Goal: Information Seeking & Learning: Stay updated

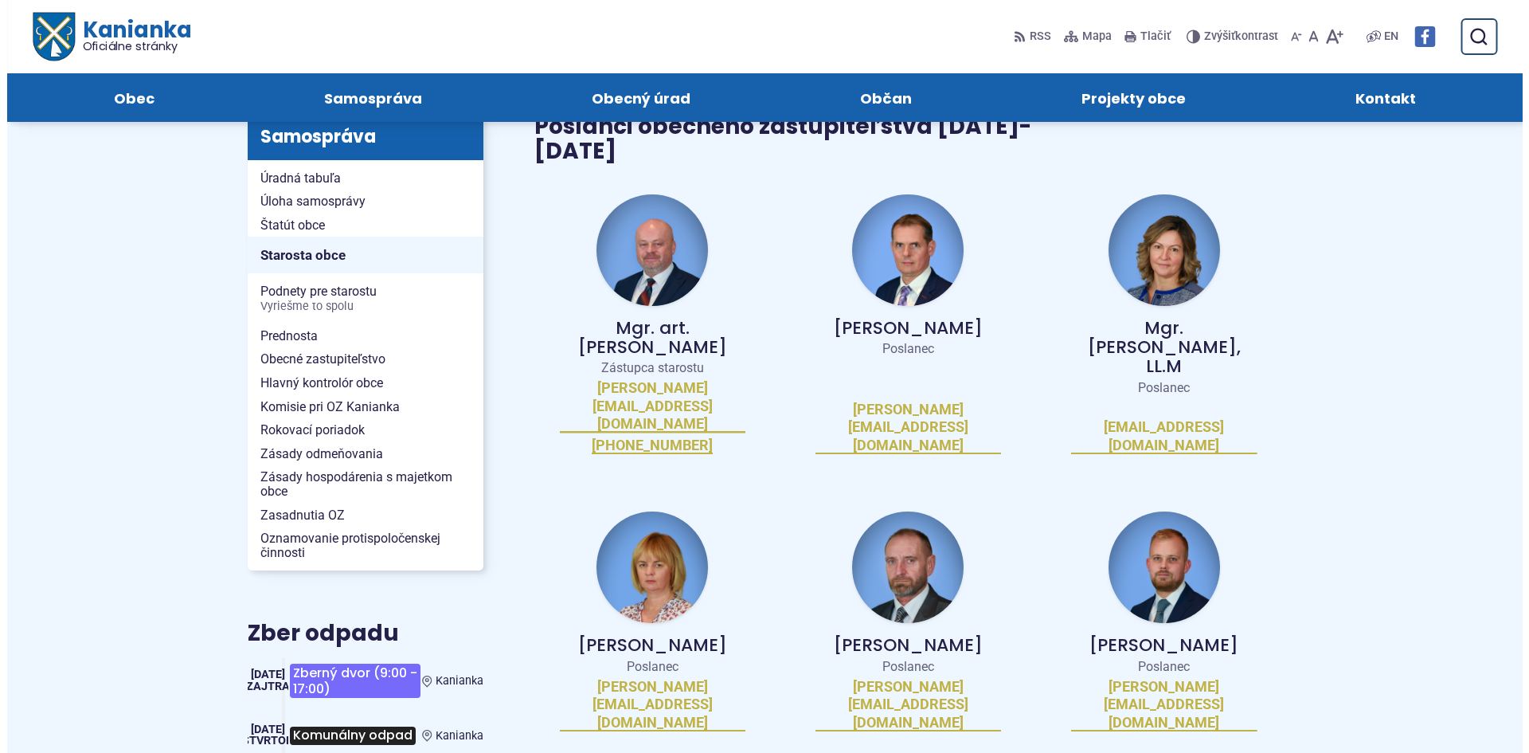
scroll to position [159, 0]
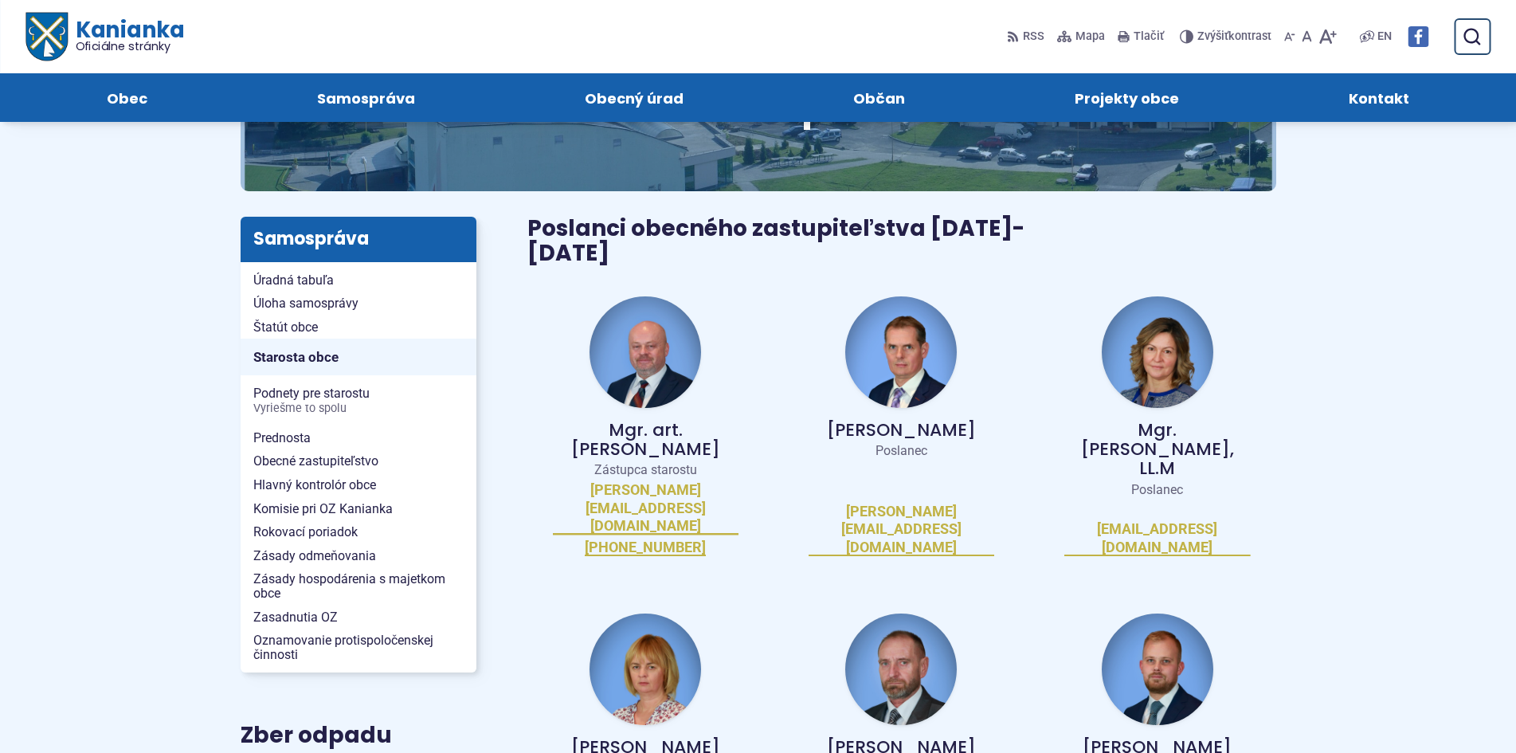
click at [666, 613] on img at bounding box center [645, 669] width 112 height 112
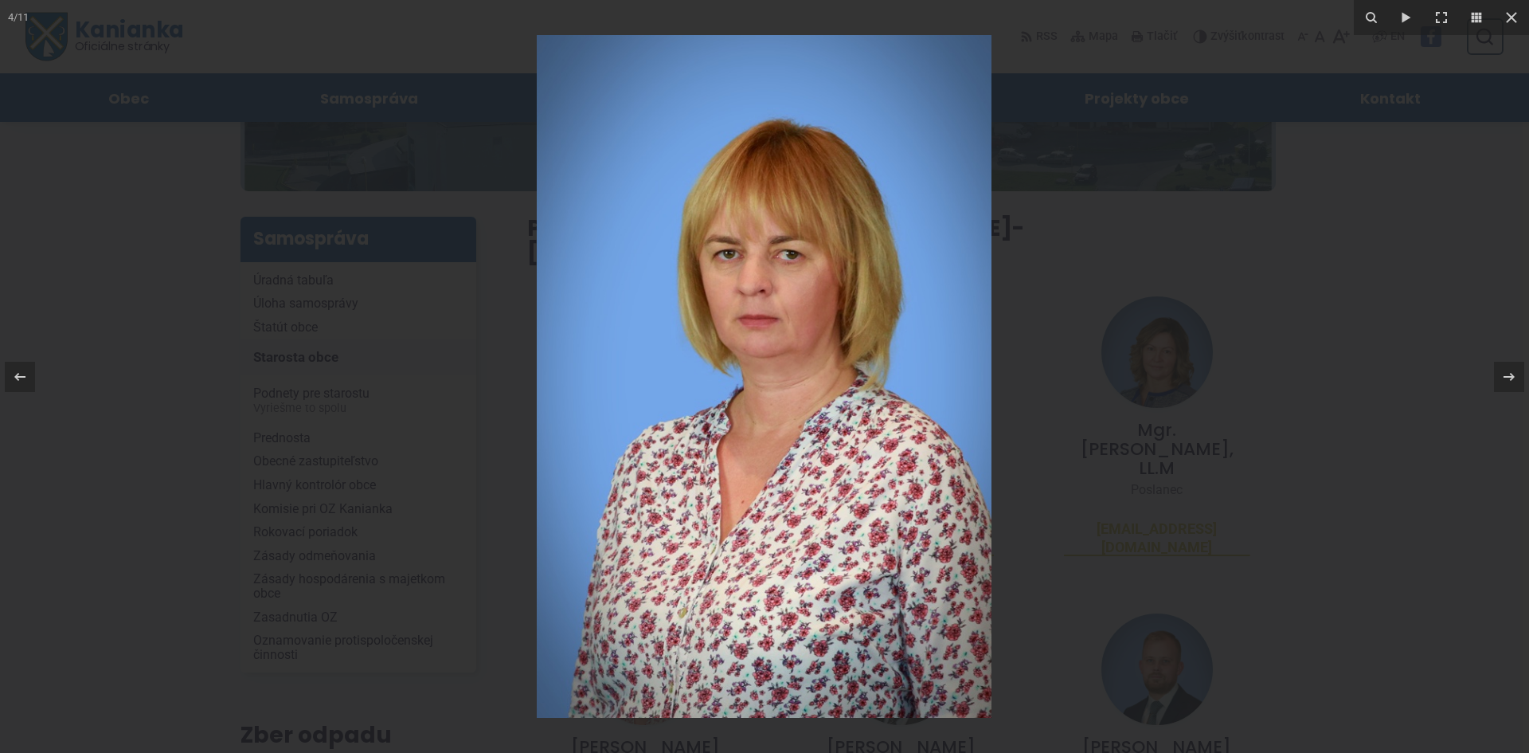
click at [1232, 384] on div at bounding box center [764, 376] width 1529 height 753
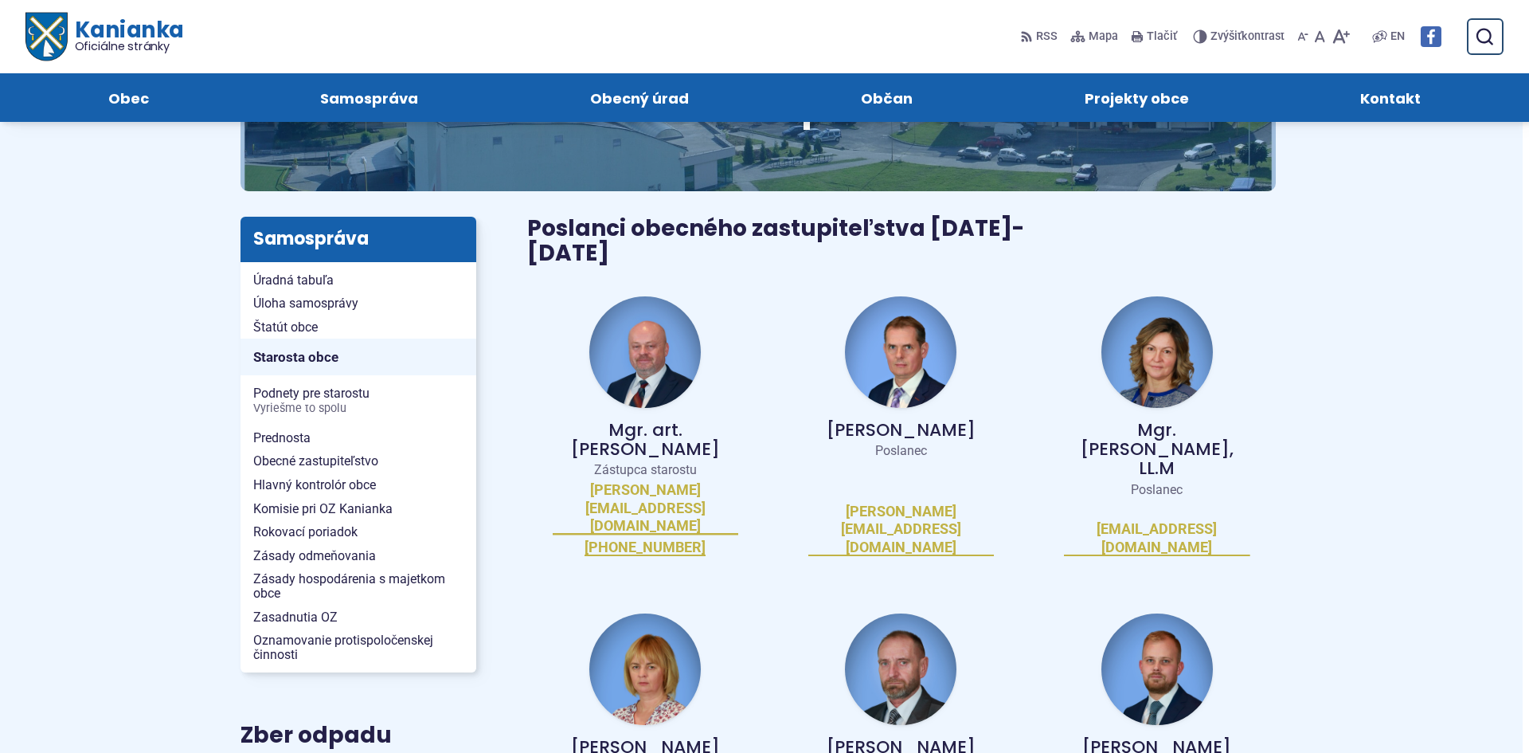
click at [1122, 328] on img at bounding box center [1158, 352] width 112 height 112
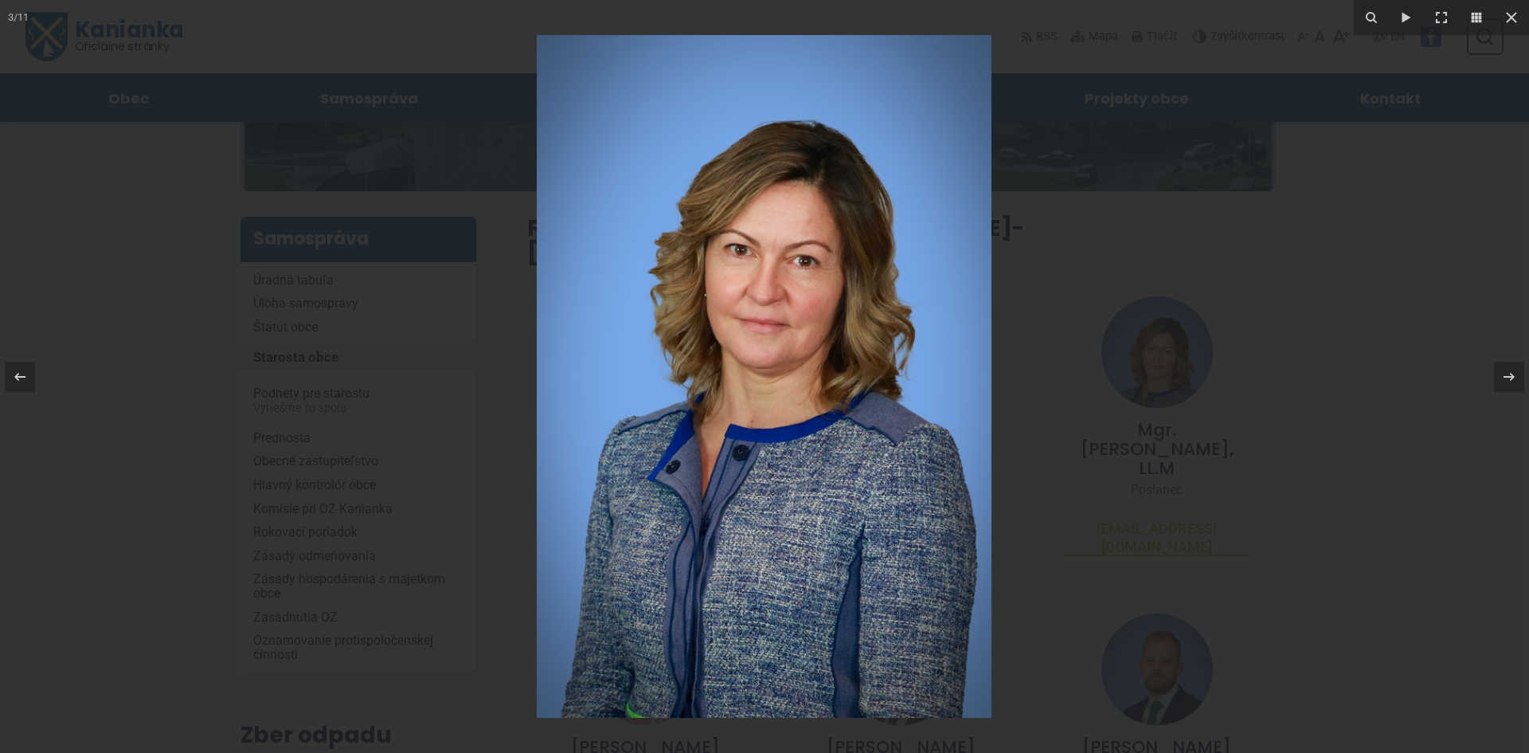
click at [1283, 329] on div at bounding box center [764, 376] width 1529 height 753
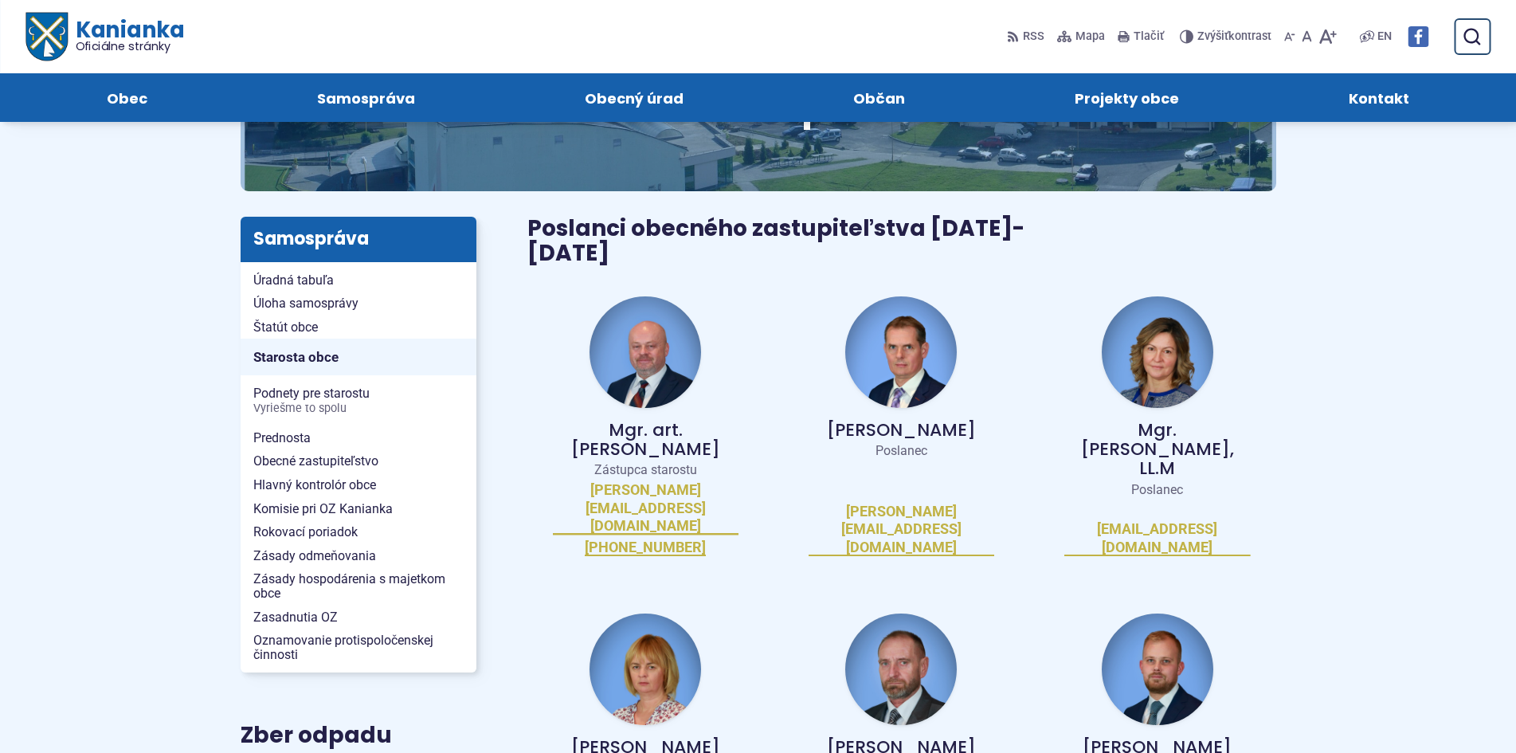
click at [1153, 613] on img at bounding box center [1158, 669] width 112 height 112
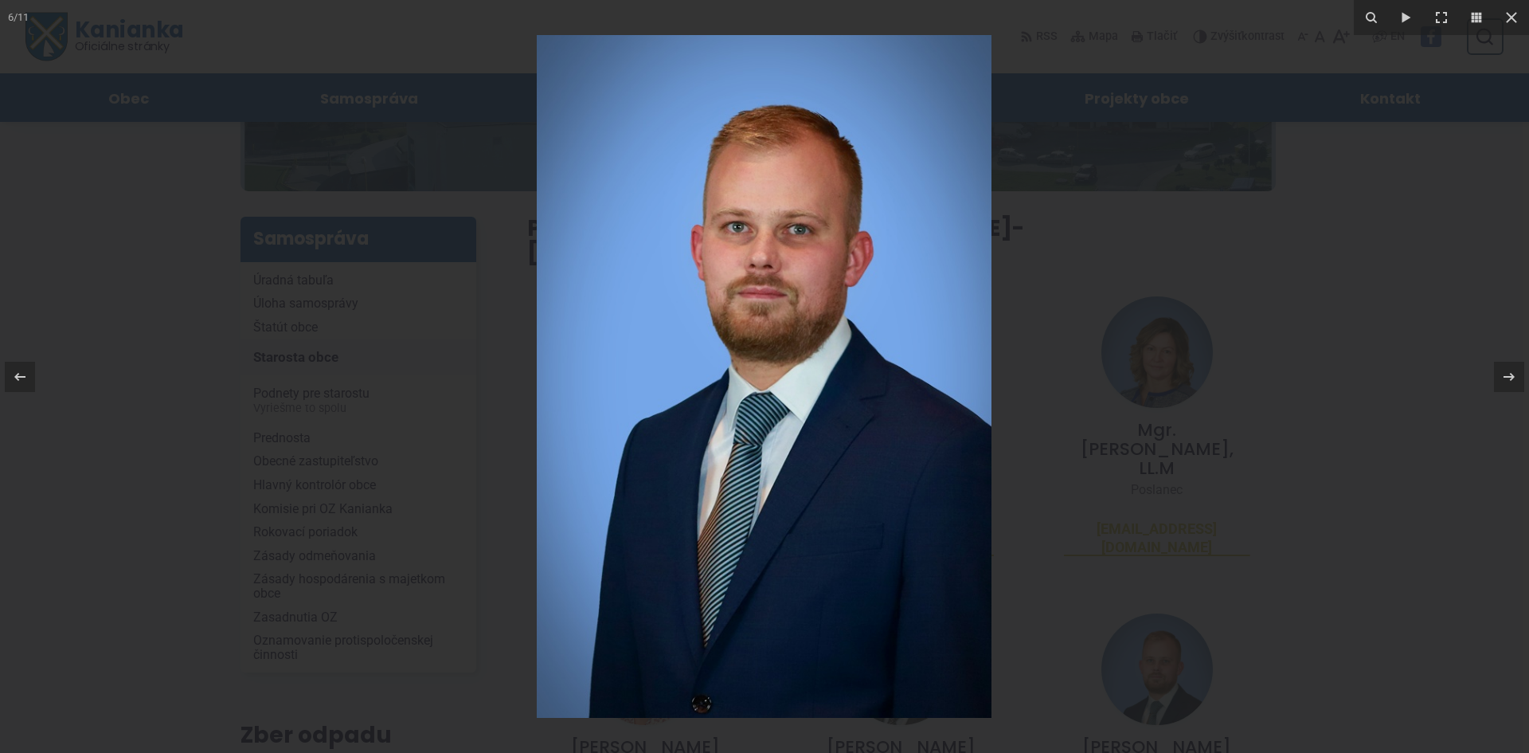
click at [1266, 436] on div at bounding box center [764, 376] width 1529 height 753
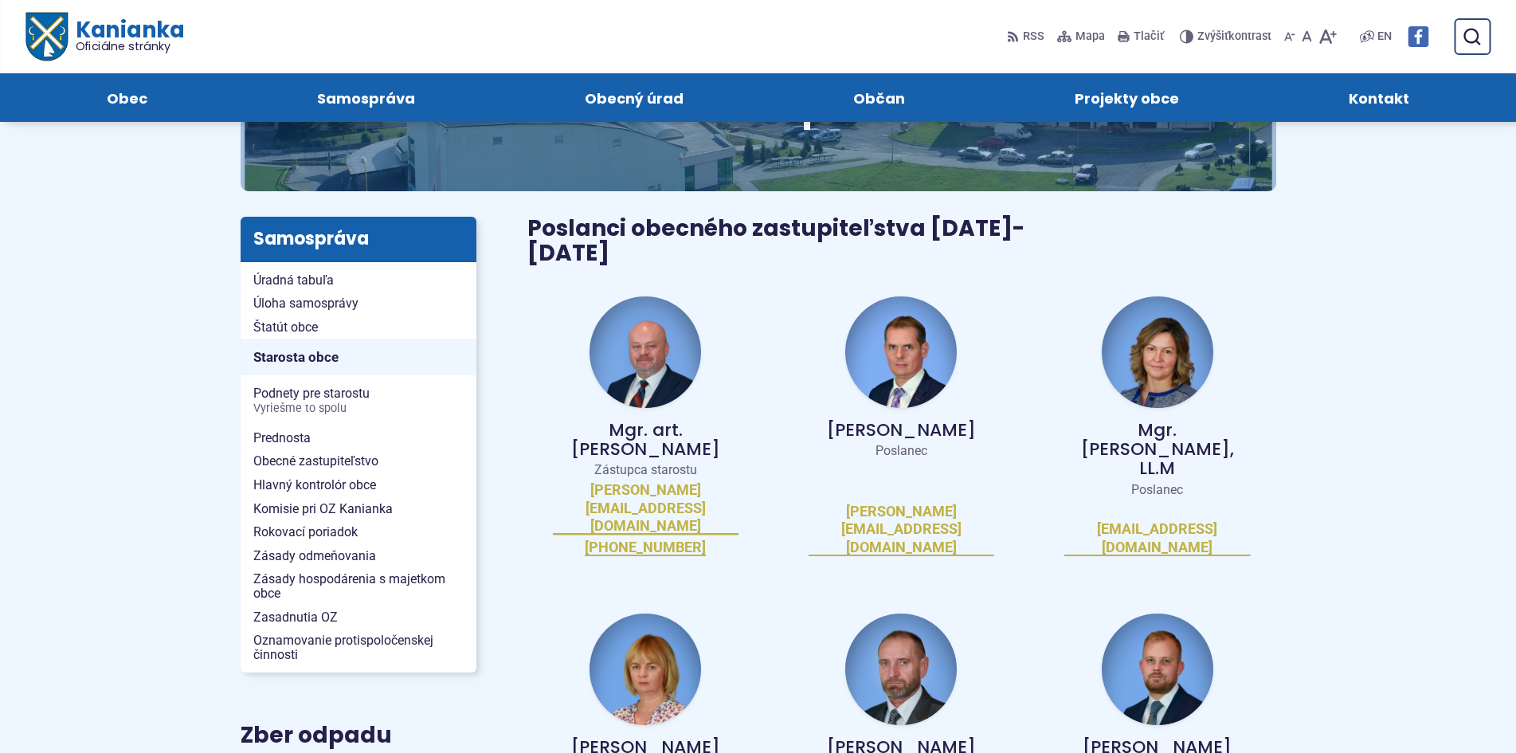
click at [652, 362] on img at bounding box center [645, 352] width 112 height 112
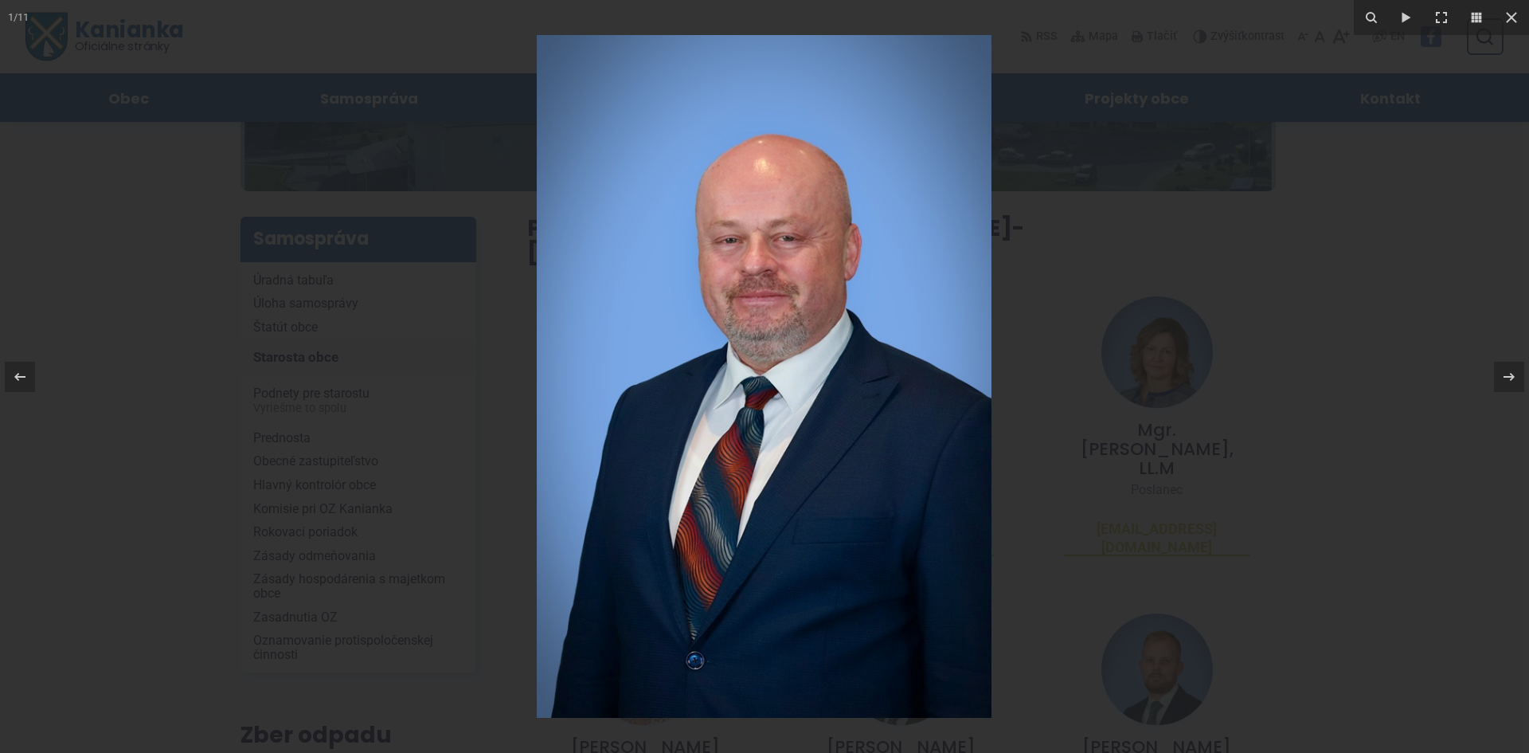
drag, startPoint x: 1291, startPoint y: 348, endPoint x: 1120, endPoint y: 348, distance: 171.3
click at [1290, 348] on div at bounding box center [764, 376] width 1529 height 753
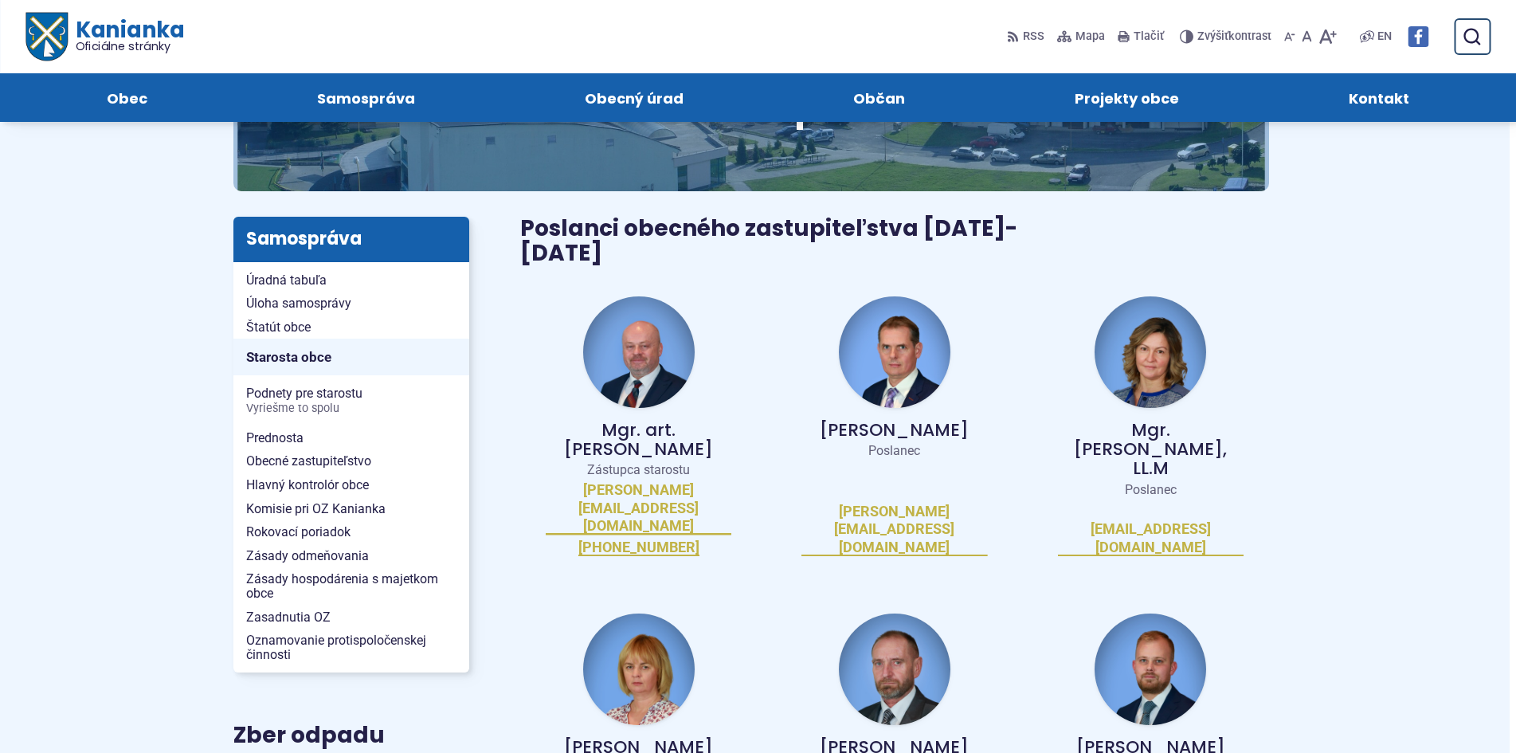
click at [905, 336] on img at bounding box center [895, 352] width 112 height 112
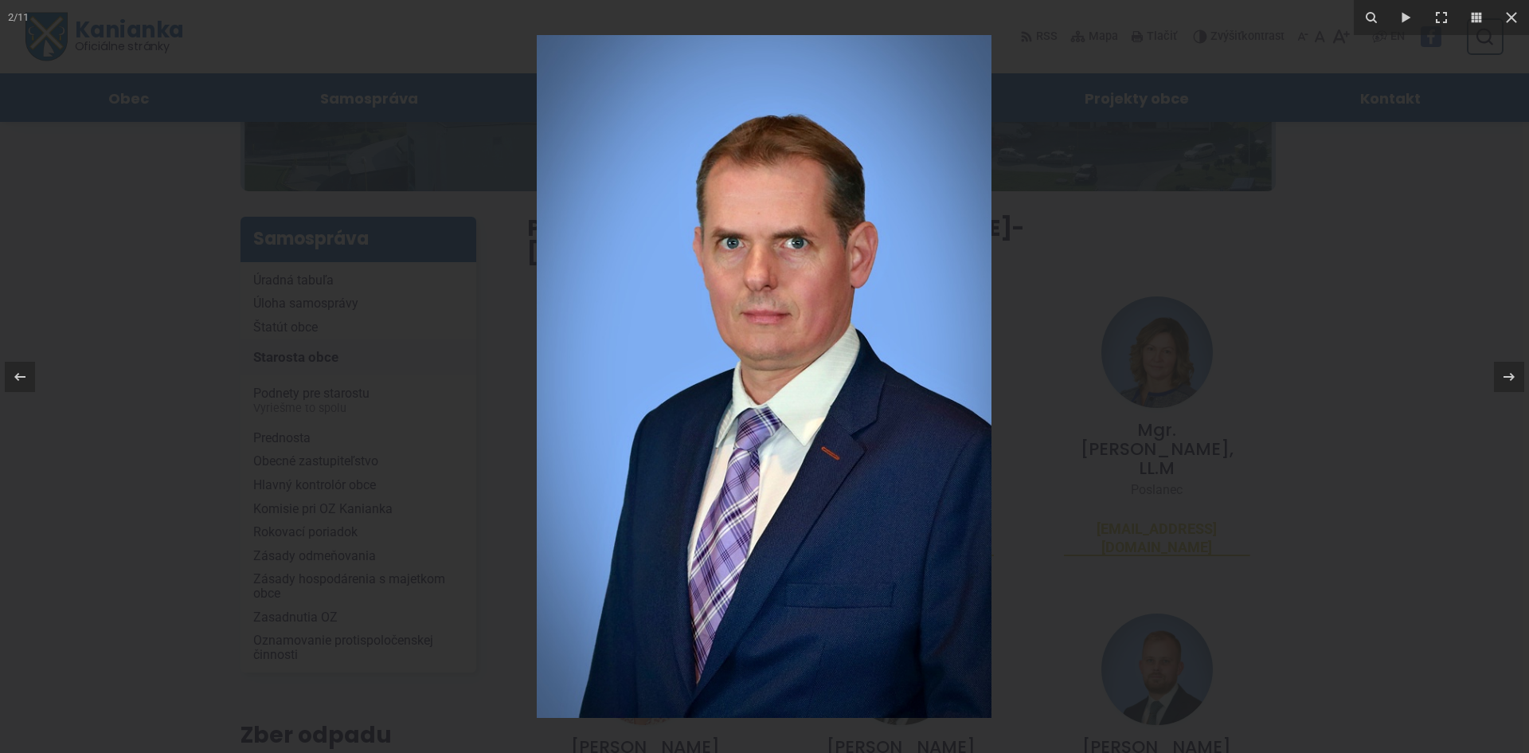
click at [1402, 404] on div at bounding box center [764, 376] width 1529 height 753
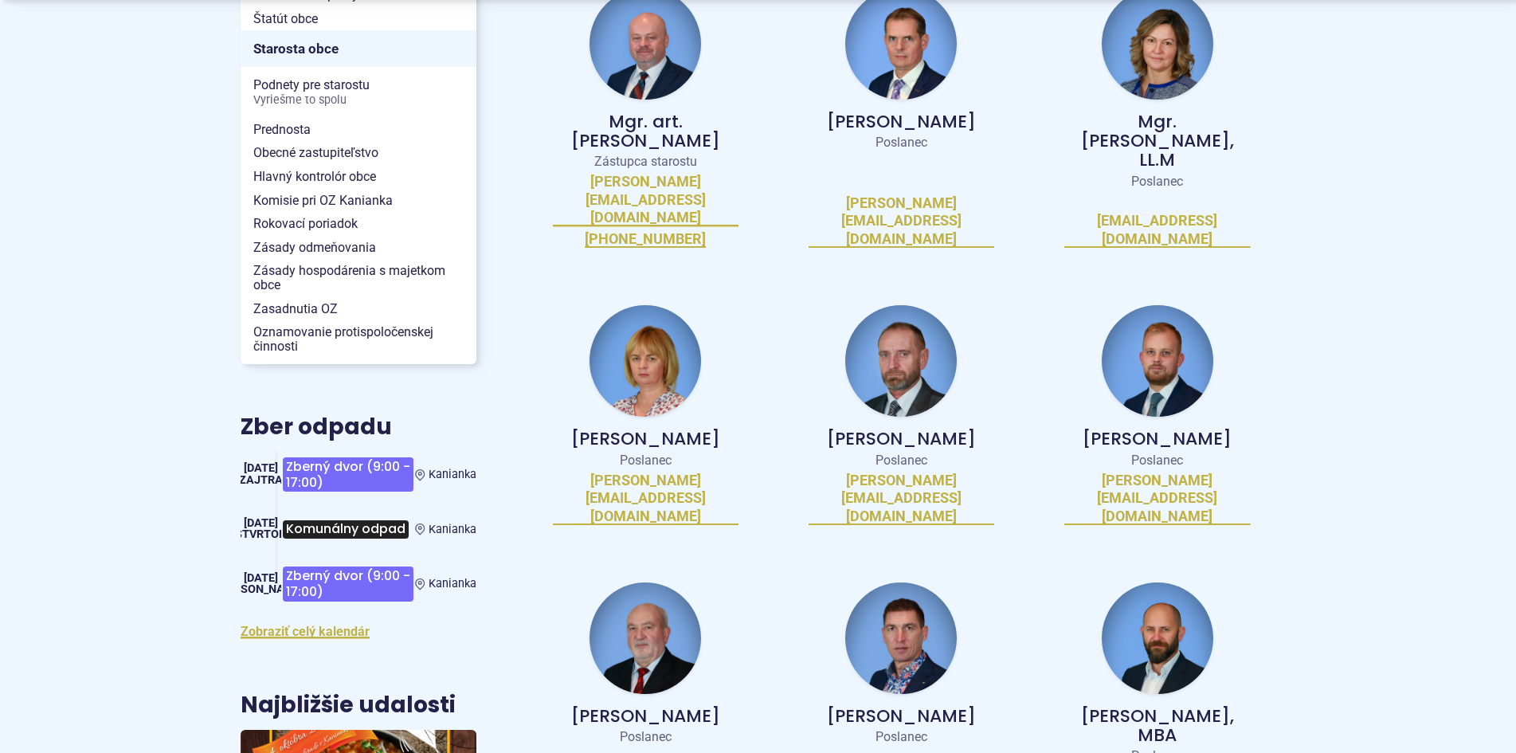
scroll to position [478, 0]
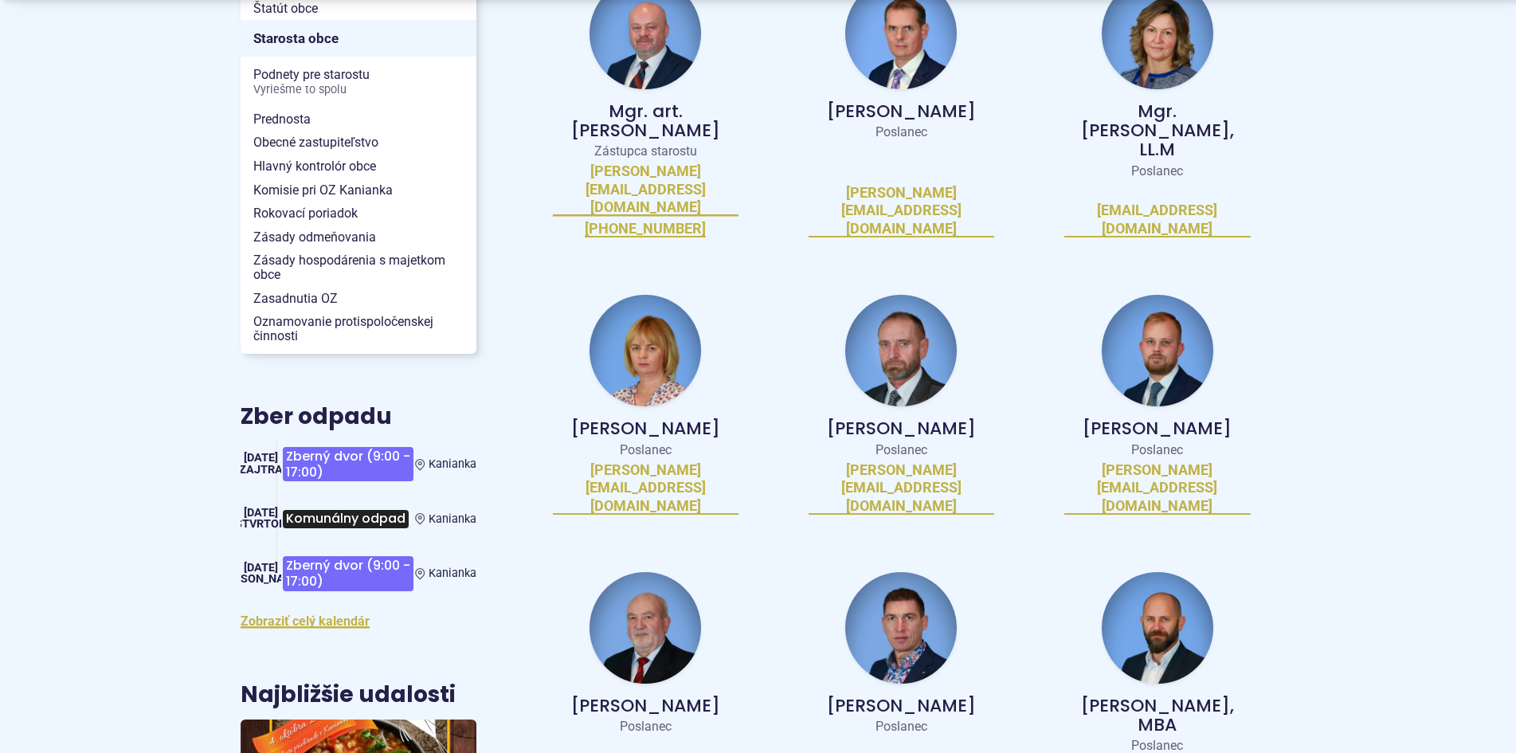
click at [889, 295] on img at bounding box center [901, 351] width 112 height 112
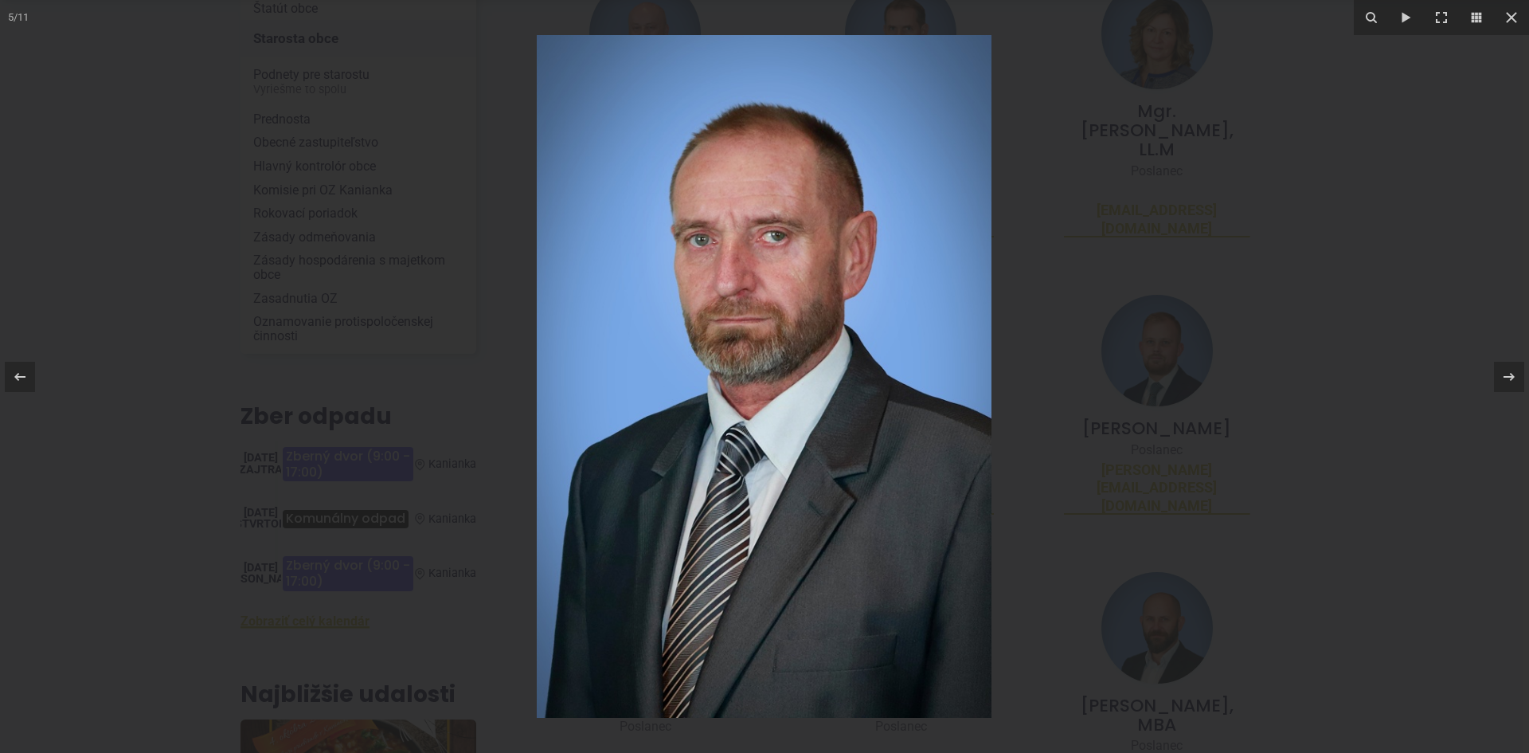
click at [1228, 365] on div at bounding box center [764, 376] width 1529 height 753
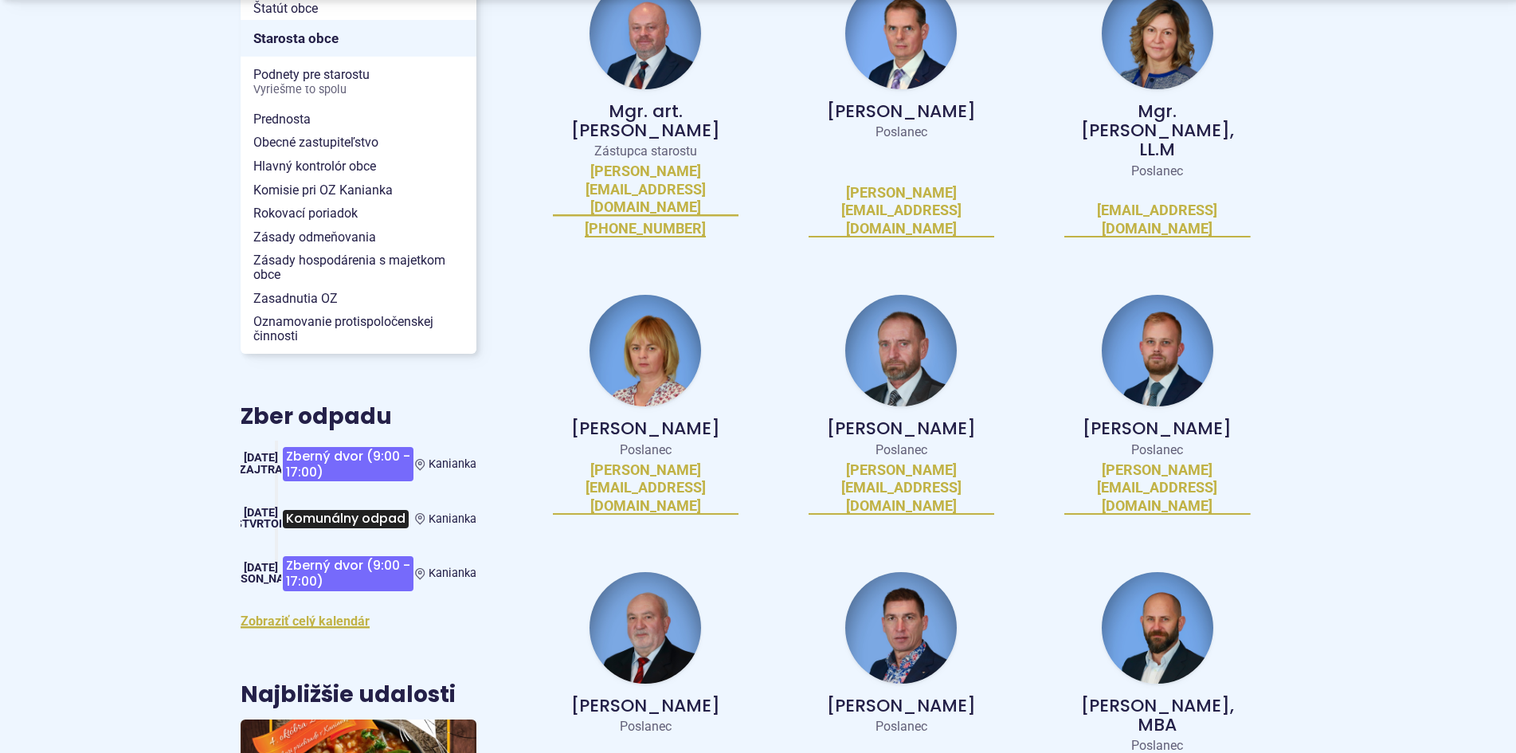
click at [646, 572] on img at bounding box center [645, 628] width 112 height 112
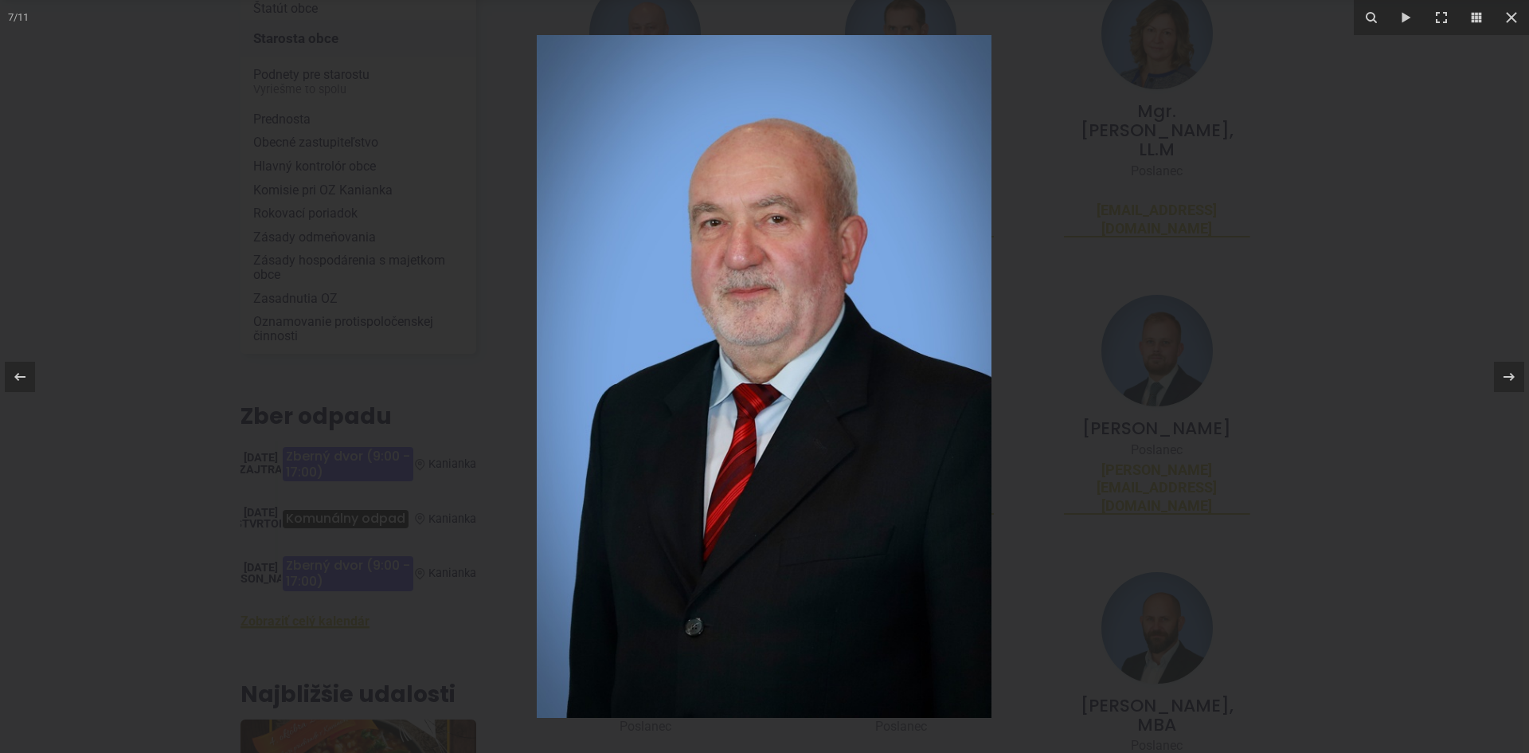
click at [1227, 347] on div at bounding box center [764, 376] width 1529 height 753
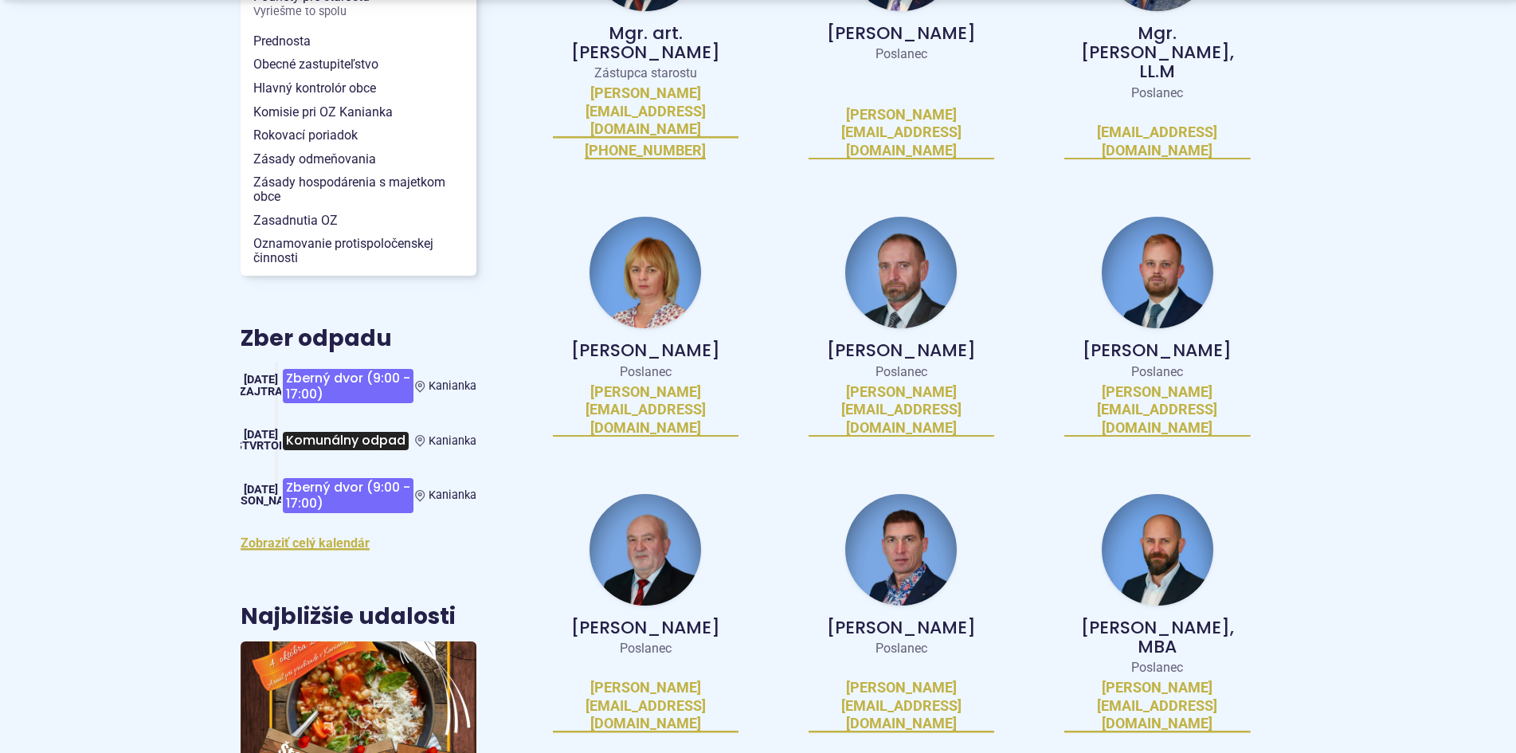
scroll to position [717, 0]
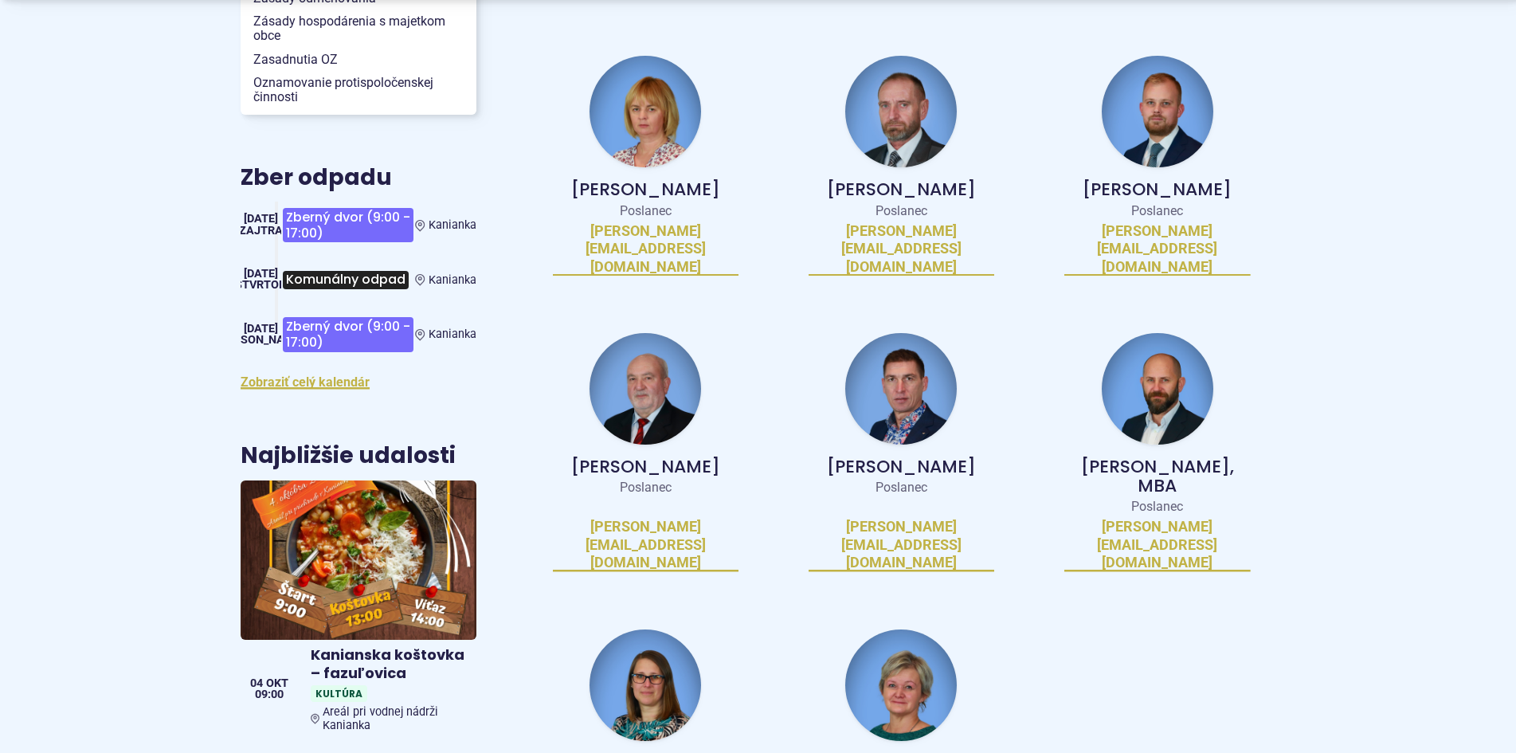
click at [1185, 333] on img at bounding box center [1158, 389] width 112 height 112
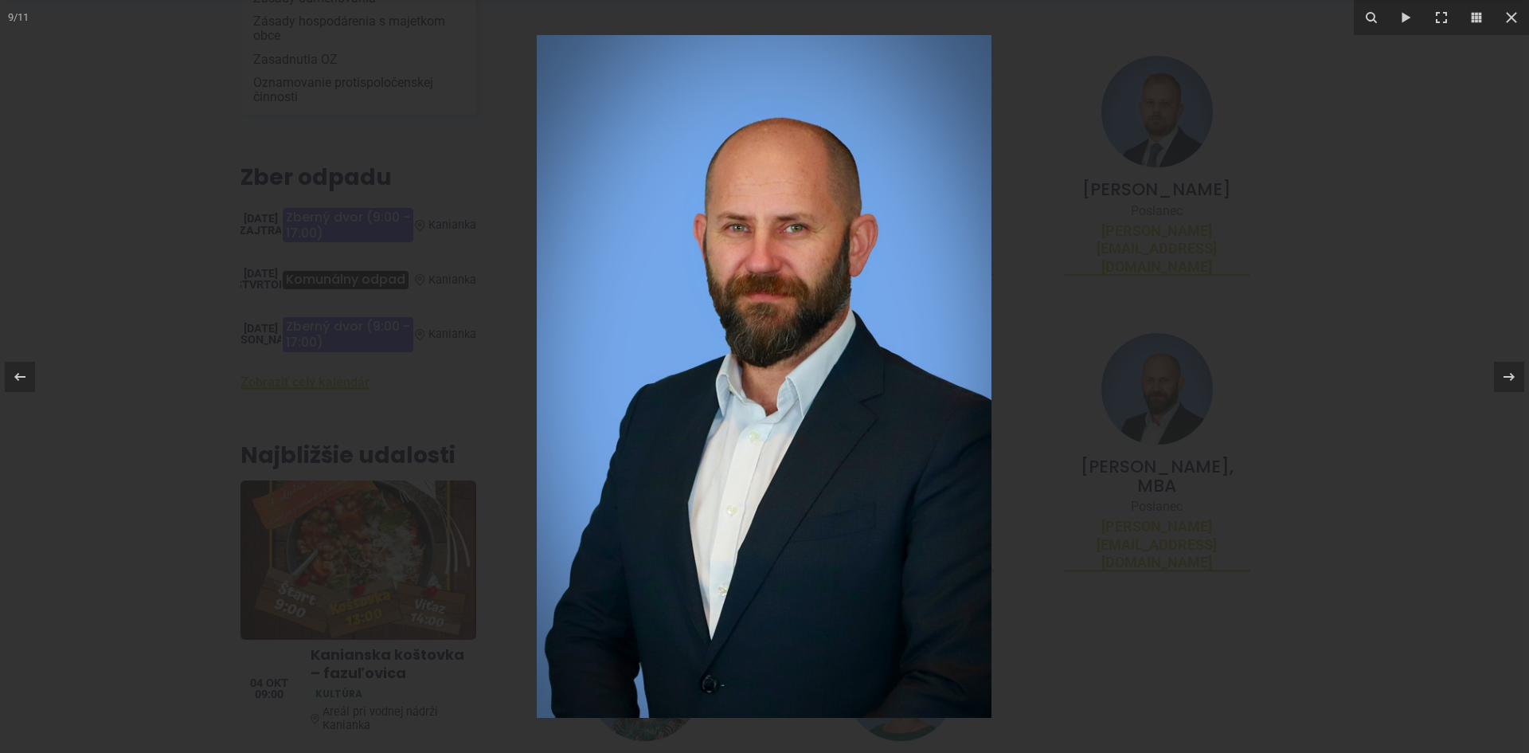
click at [1332, 351] on div at bounding box center [764, 376] width 1529 height 753
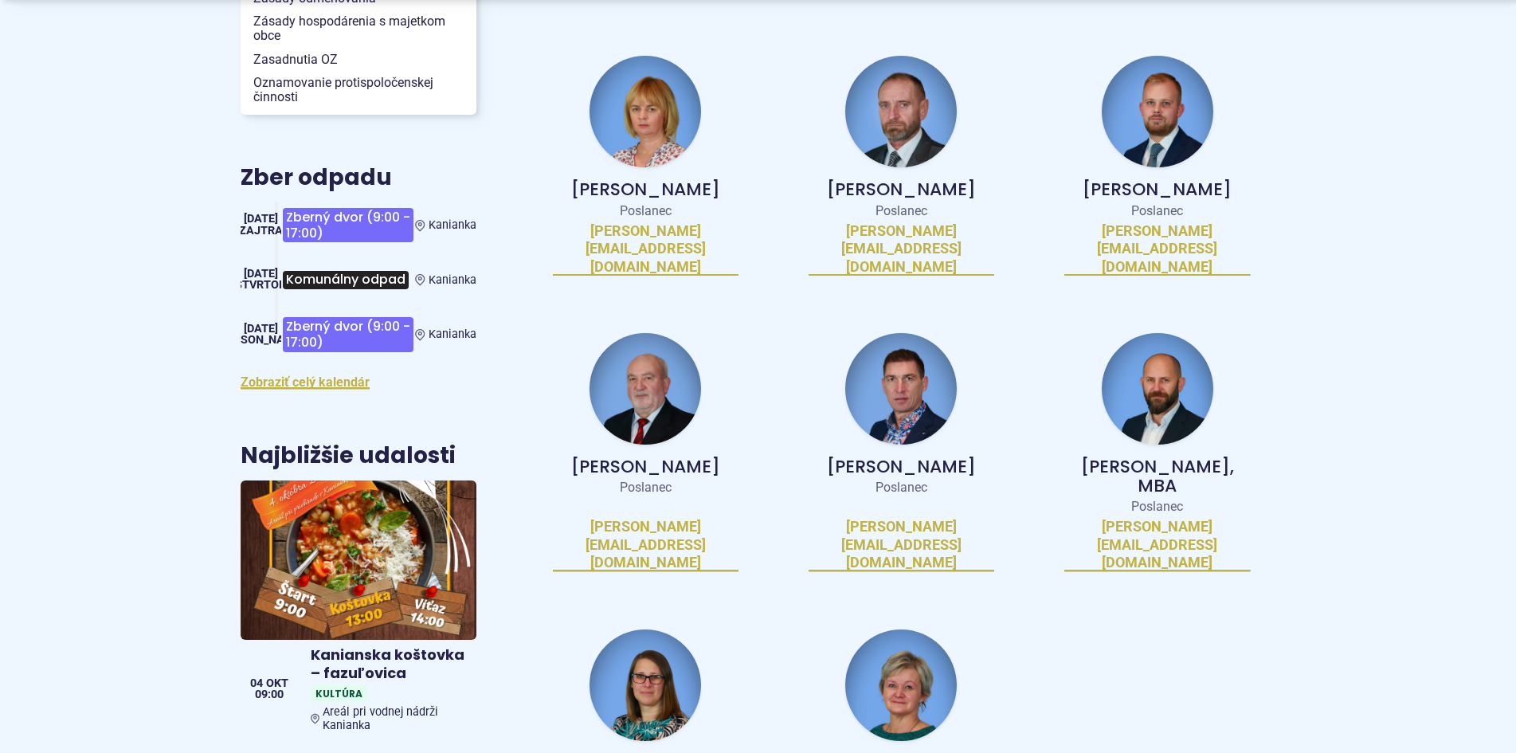
click at [907, 629] on img at bounding box center [901, 685] width 112 height 112
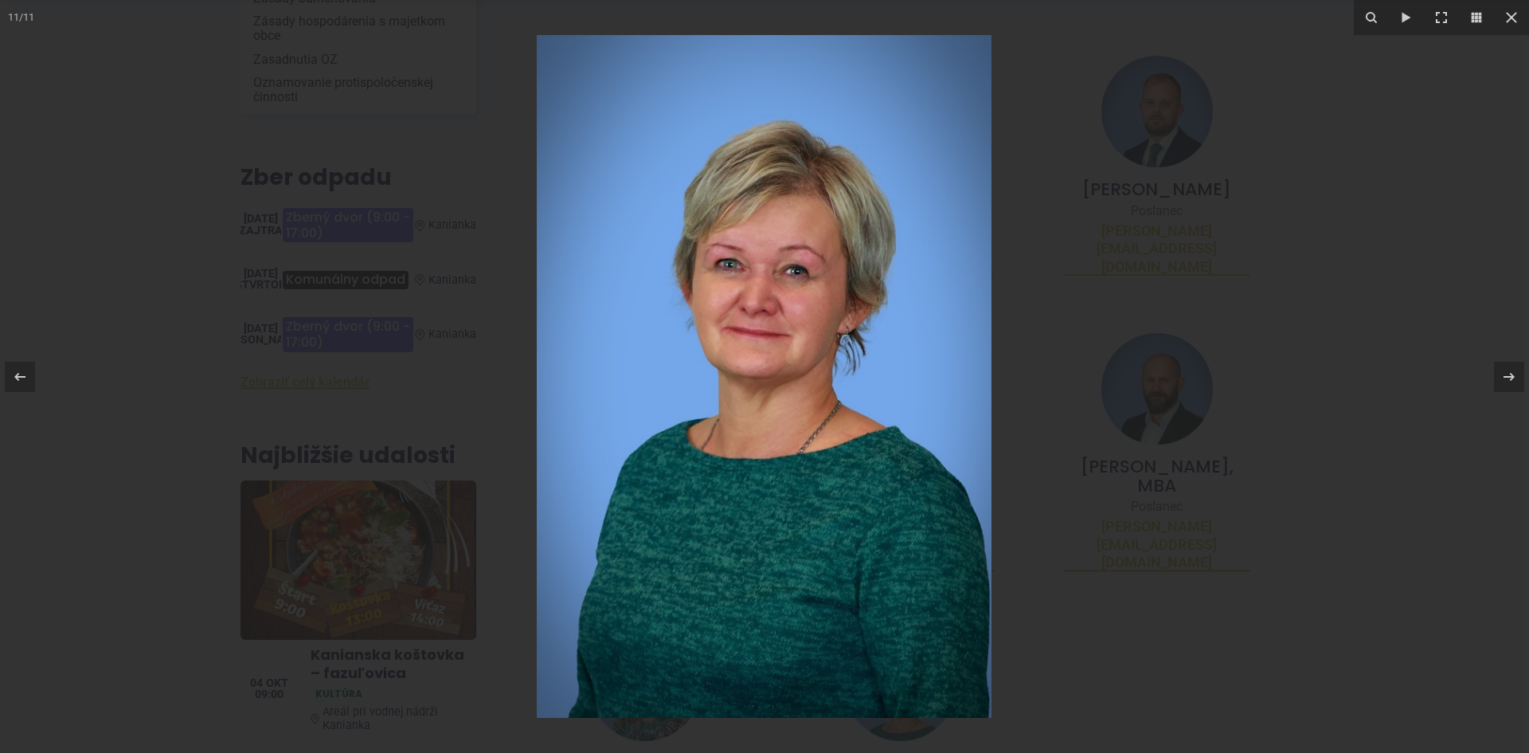
click at [1286, 413] on div at bounding box center [764, 376] width 1529 height 753
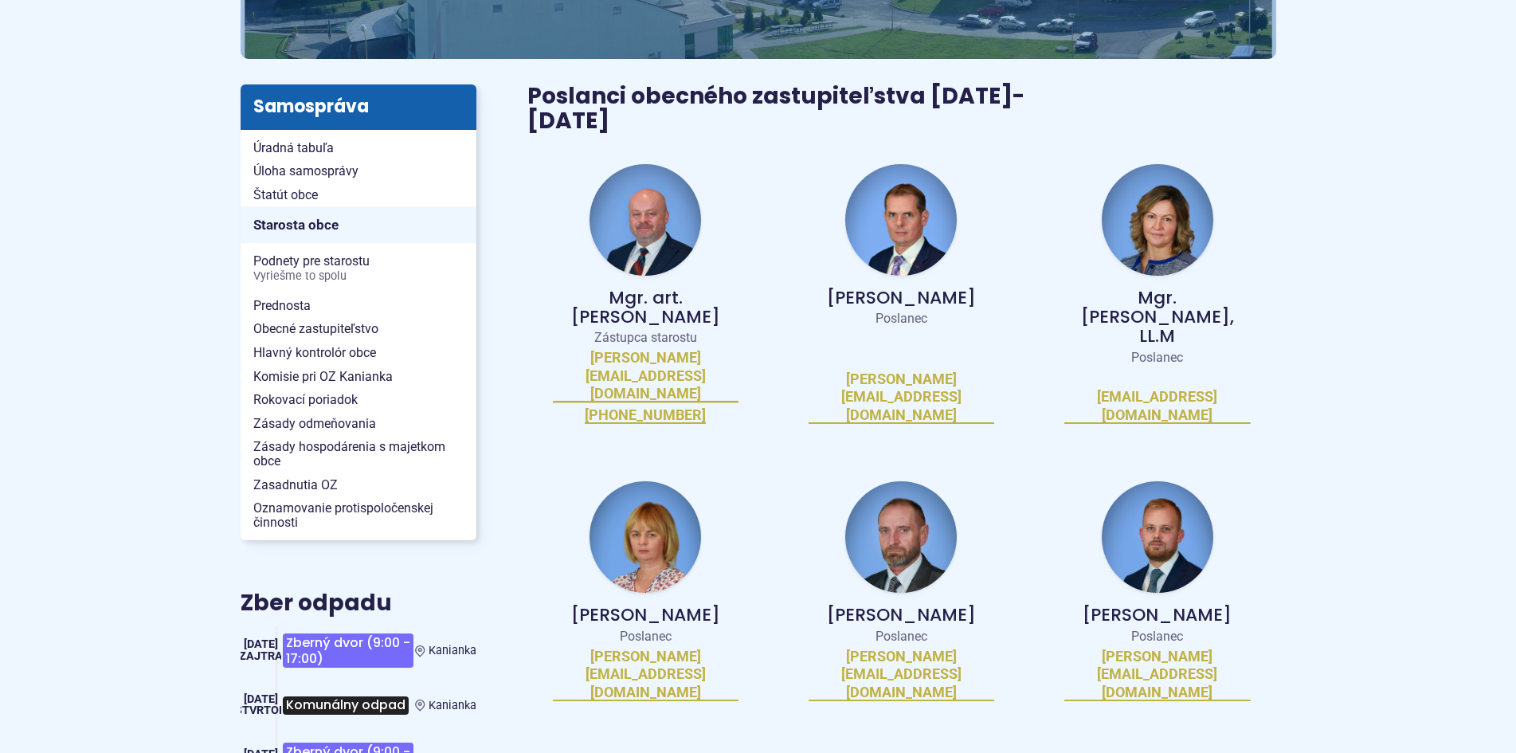
scroll to position [0, 0]
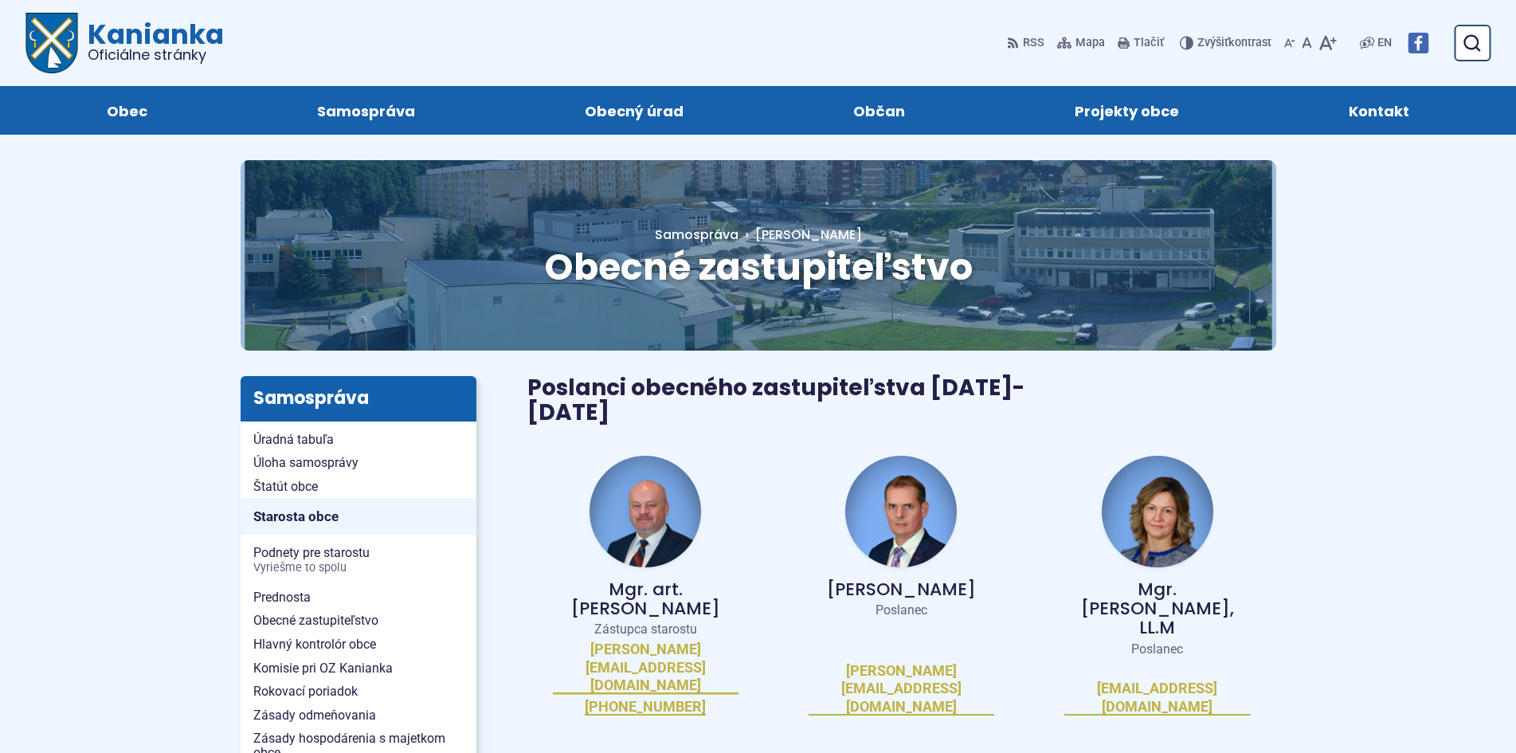
click at [80, 34] on span "Kanianka Oficiálne stránky" at bounding box center [151, 41] width 146 height 41
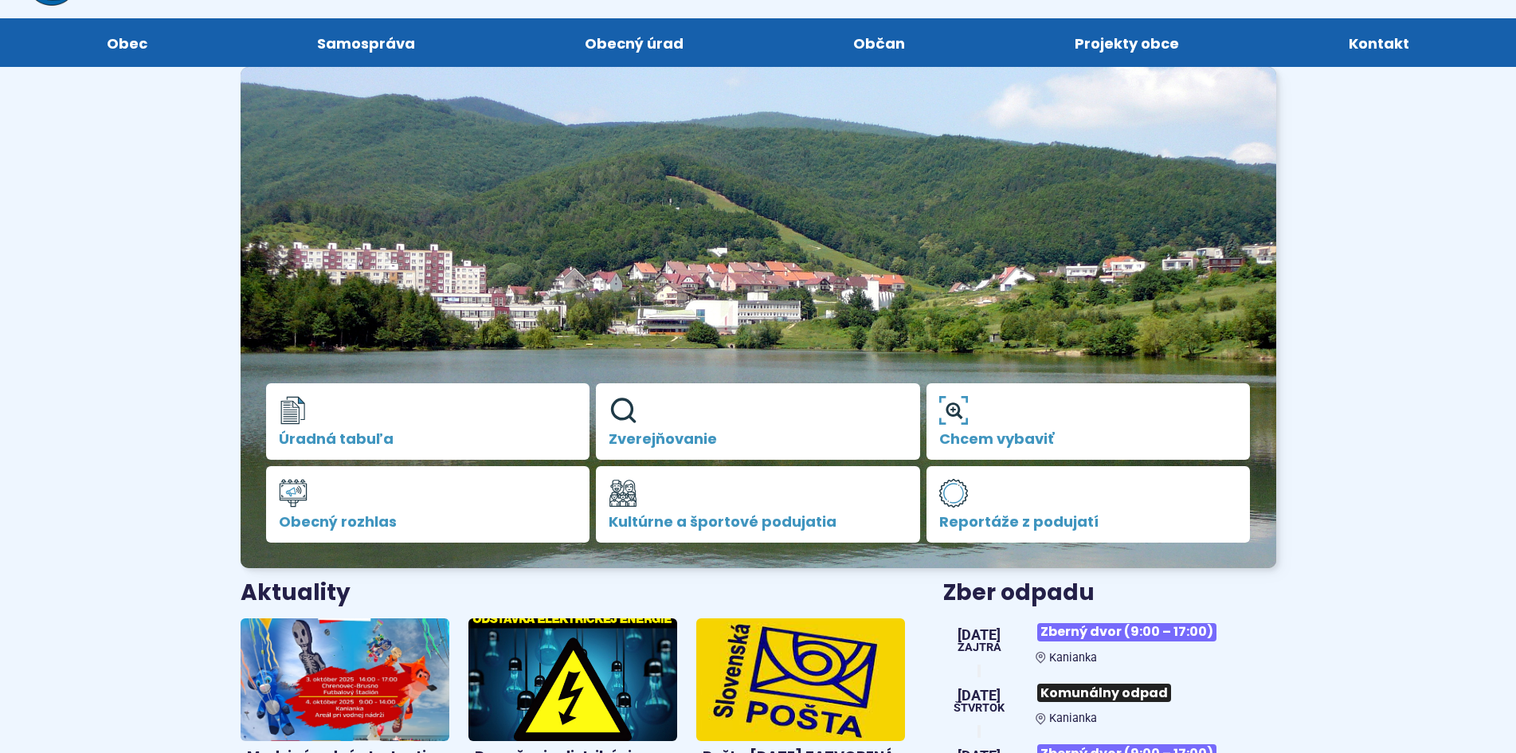
scroll to position [319, 0]
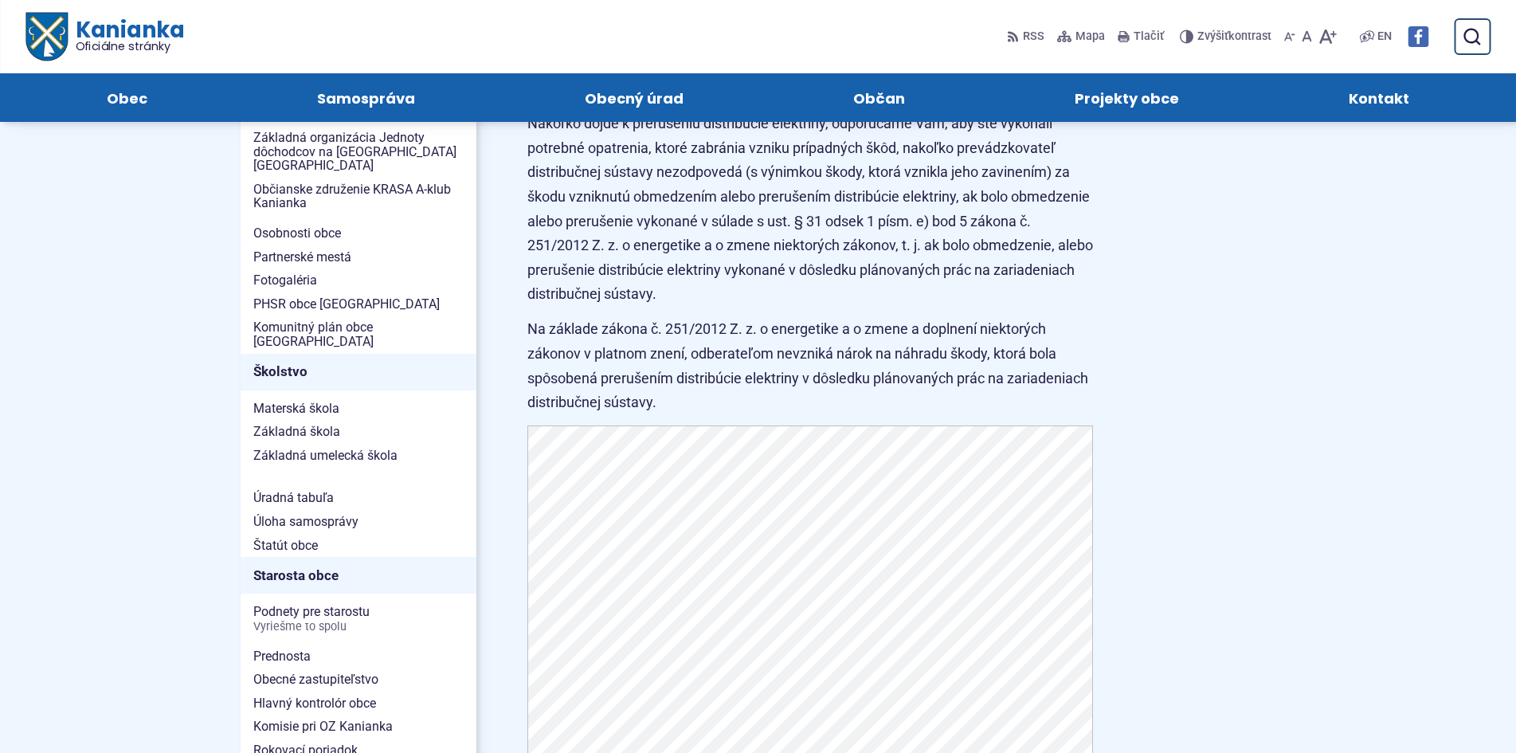
scroll to position [558, 0]
